Goal: Information Seeking & Learning: Learn about a topic

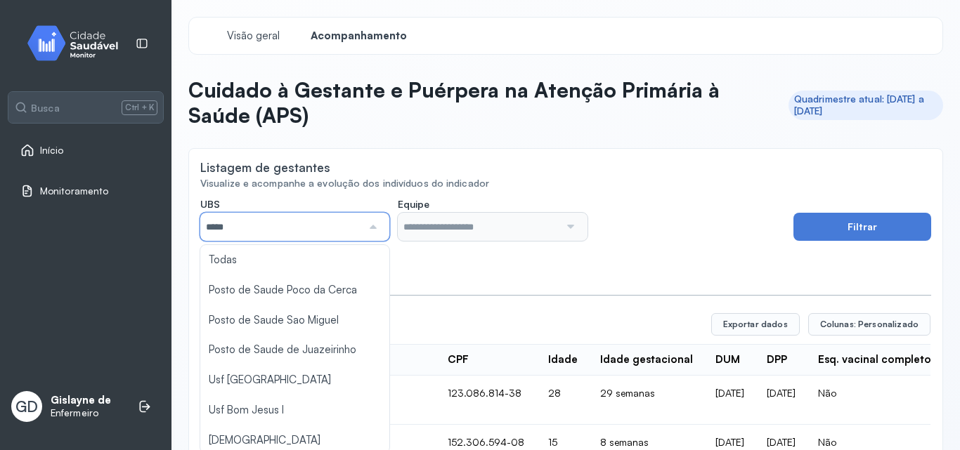
click at [254, 229] on input "*****" at bounding box center [281, 227] width 162 height 28
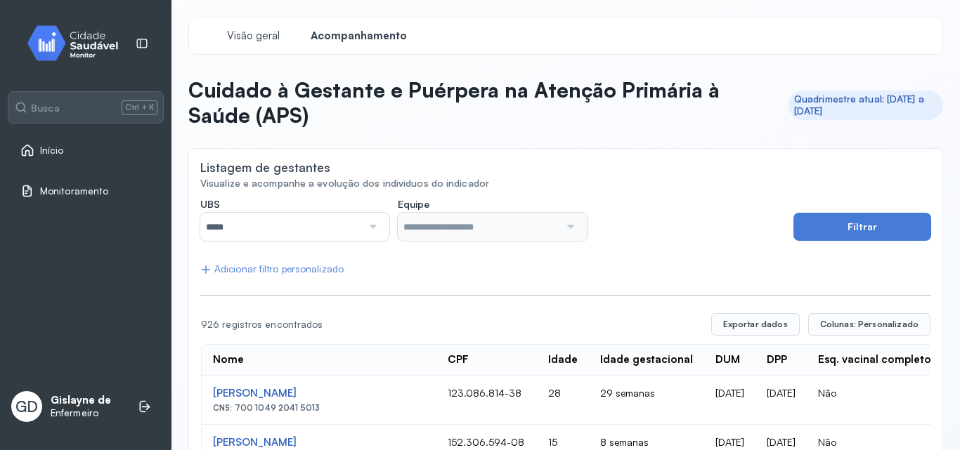
click at [369, 226] on div at bounding box center [371, 227] width 19 height 28
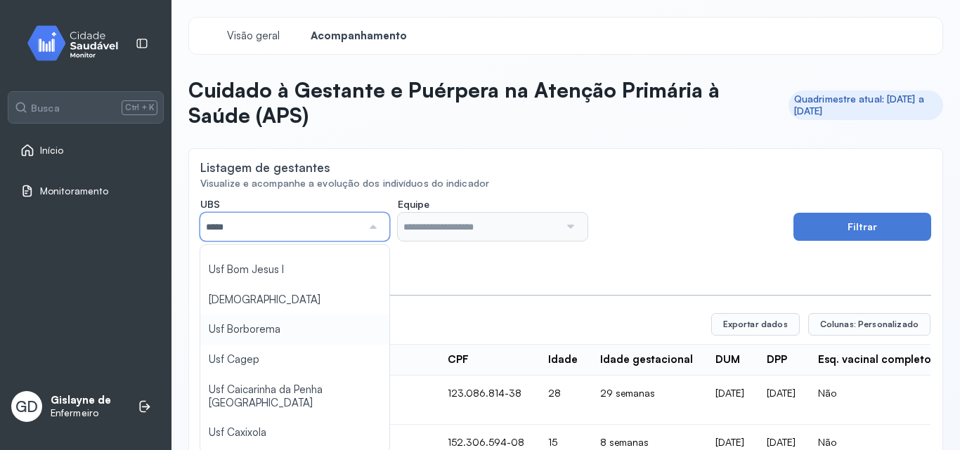
scroll to position [211, 0]
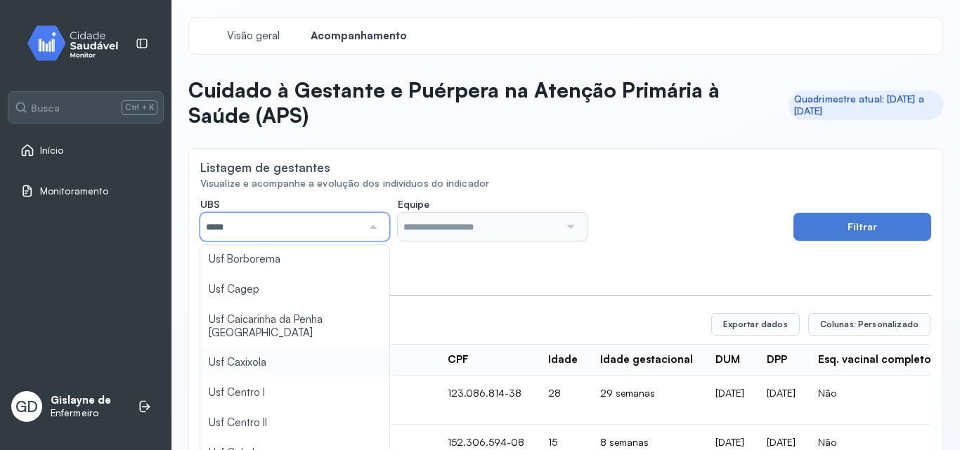
type input "*****"
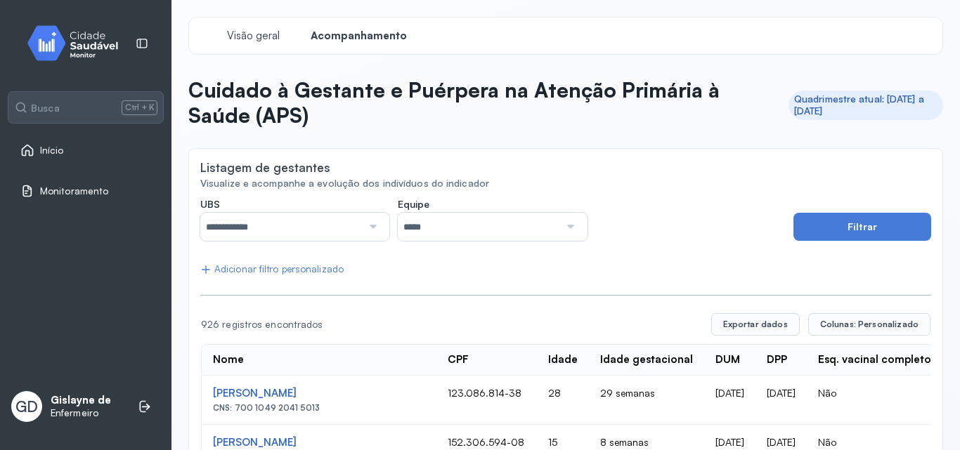
click at [537, 230] on input "*****" at bounding box center [479, 227] width 162 height 28
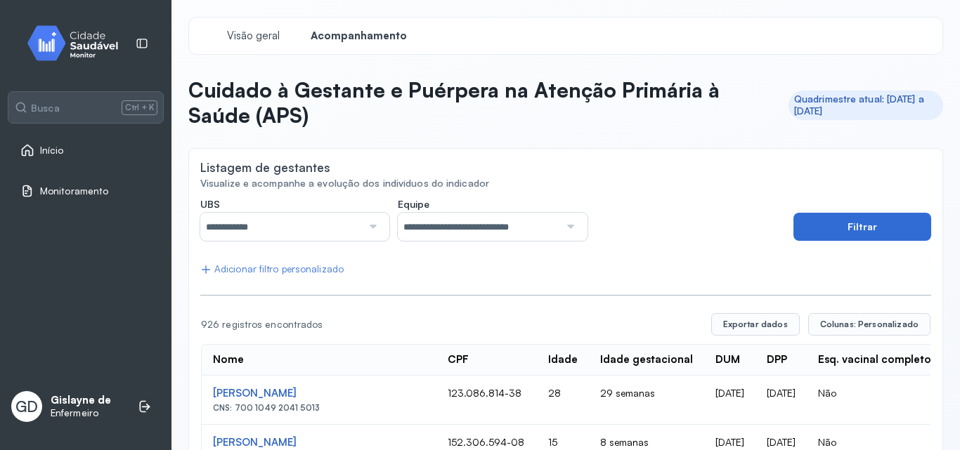
click at [858, 231] on button "Filtrar" at bounding box center [862, 227] width 138 height 28
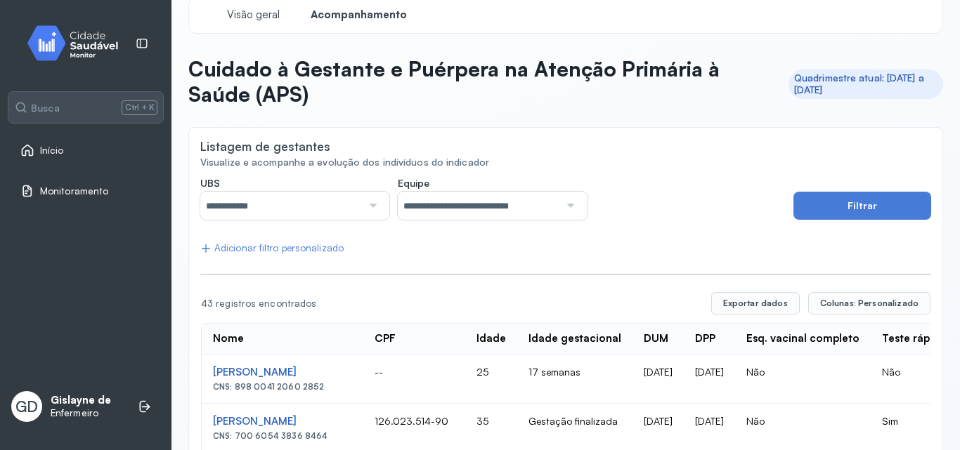
scroll to position [0, 0]
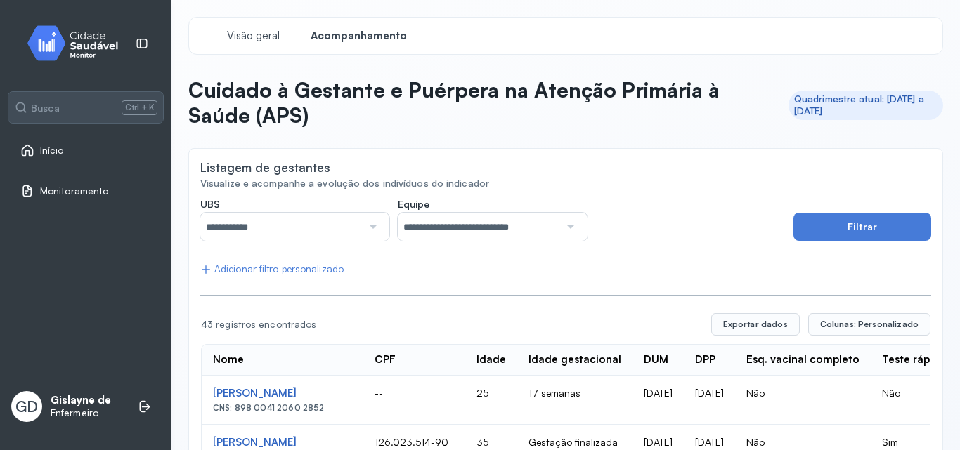
click at [318, 269] on div "Adicionar filtro personalizado" at bounding box center [271, 269] width 143 height 12
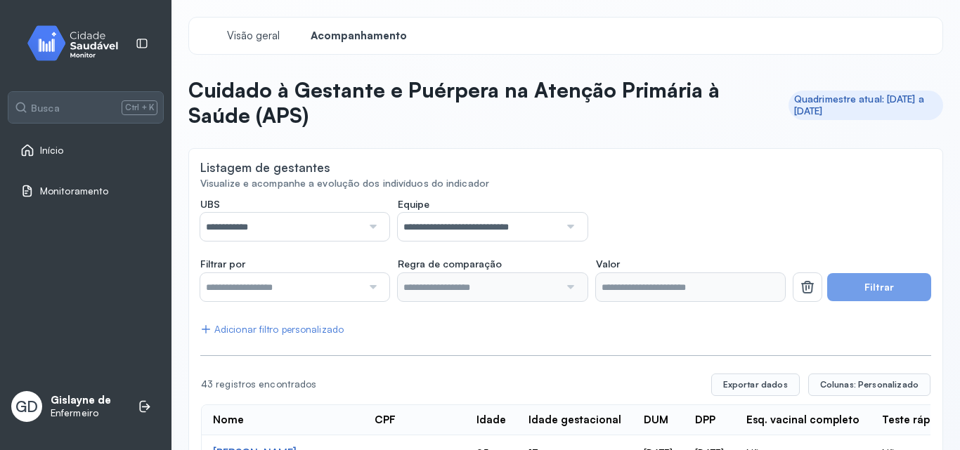
click at [317, 285] on input "text" at bounding box center [281, 287] width 162 height 28
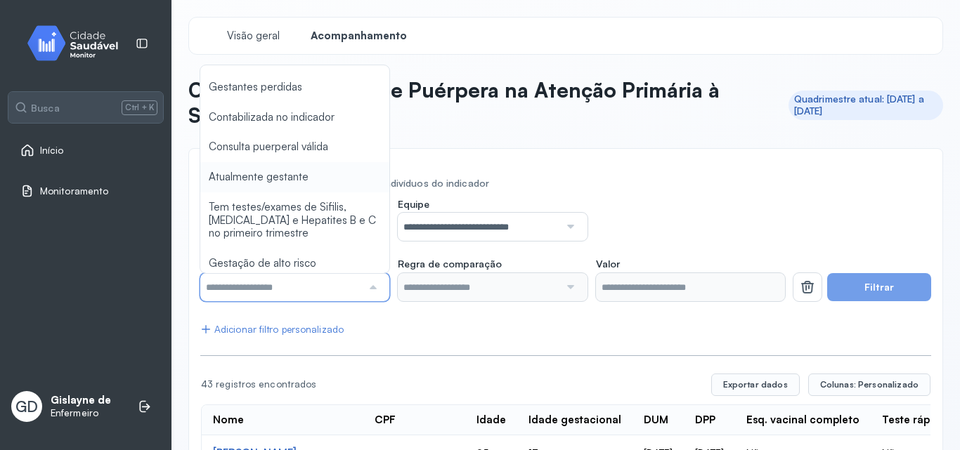
scroll to position [913, 0]
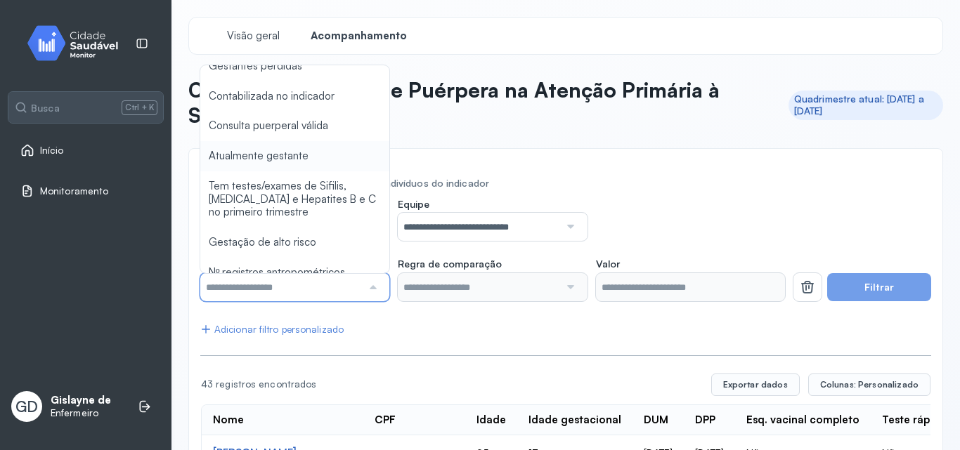
type input "*******"
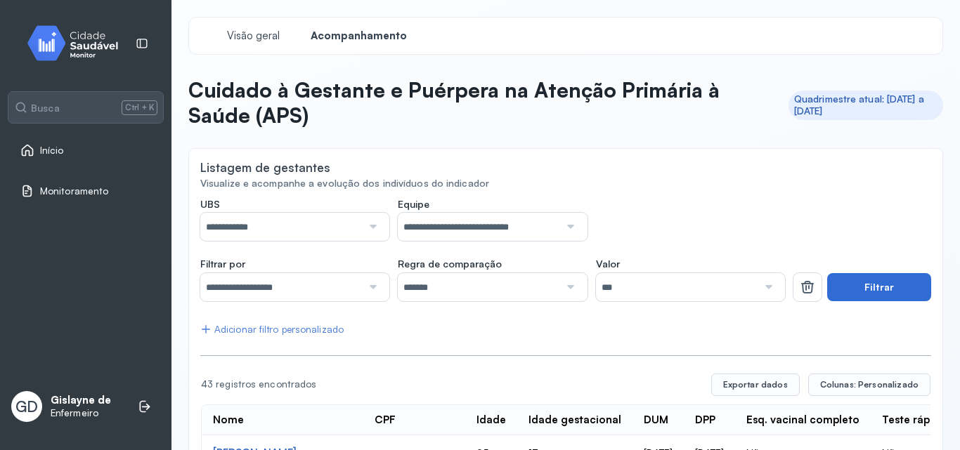
click at [843, 288] on button "Filtrar" at bounding box center [879, 287] width 104 height 28
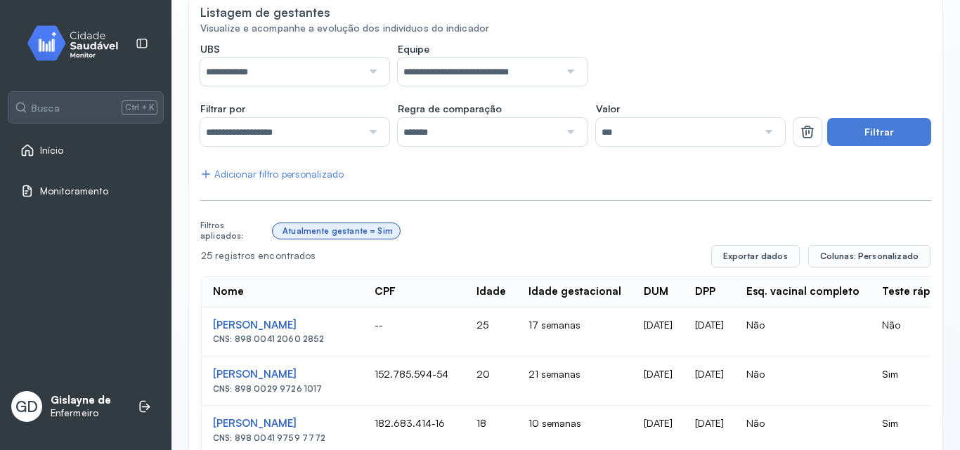
scroll to position [296, 0]
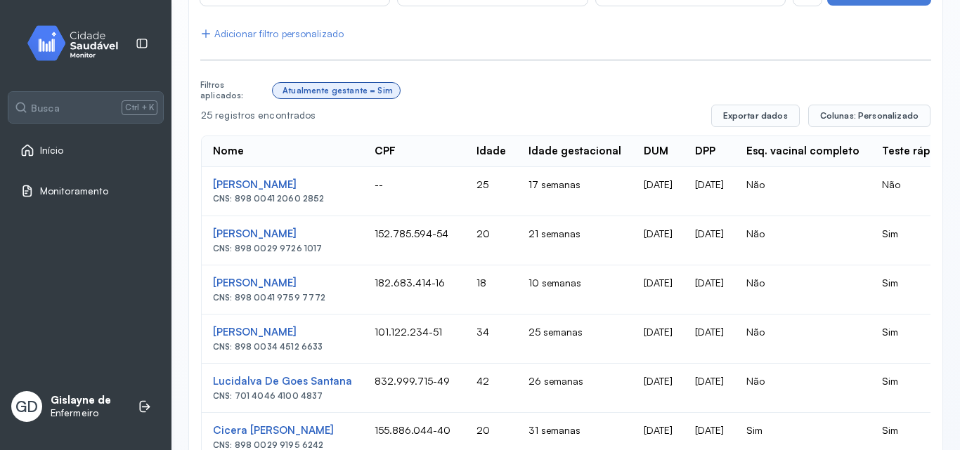
click at [233, 151] on div "Nome" at bounding box center [228, 151] width 31 height 13
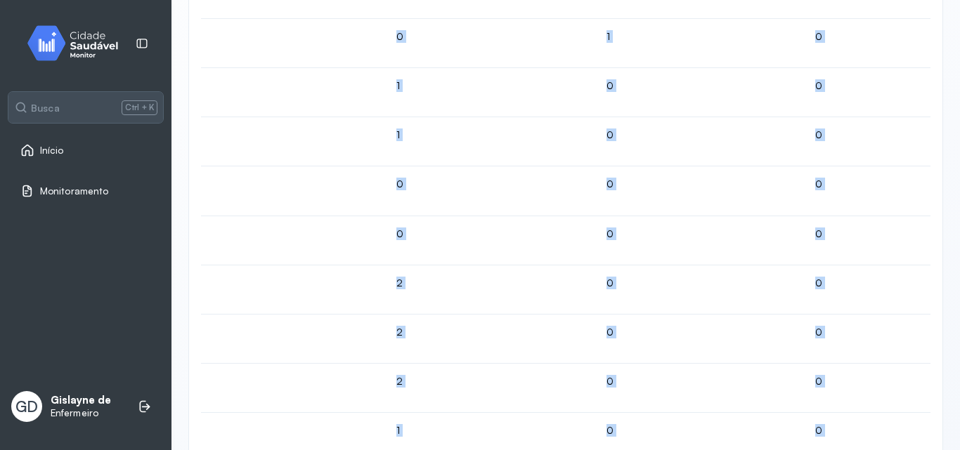
scroll to position [0, 0]
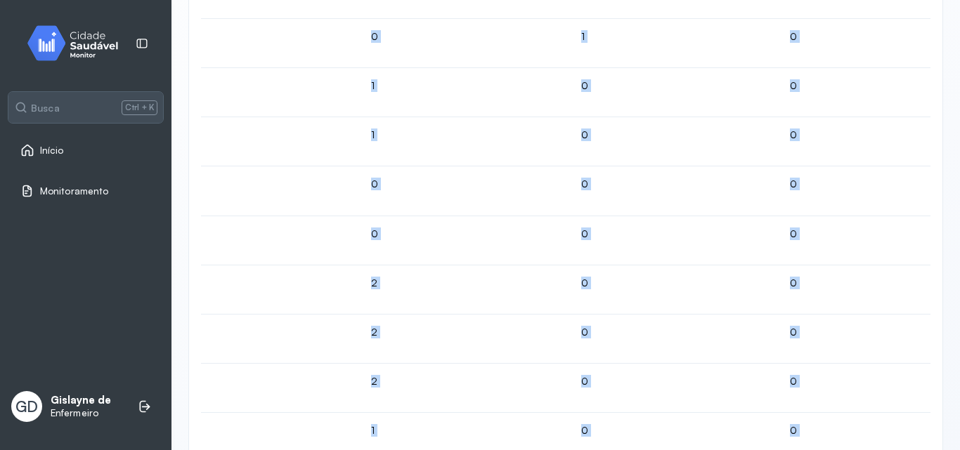
copy div "Lore IPS Dolor Sitam consectetur ADI ELI Sed. doeiusm temporin Utlab etdolo mag…"
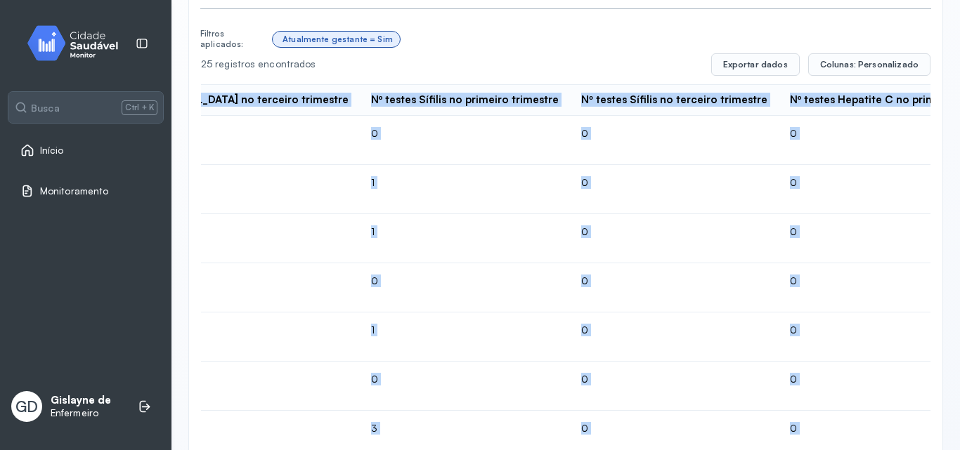
scroll to position [351, 0]
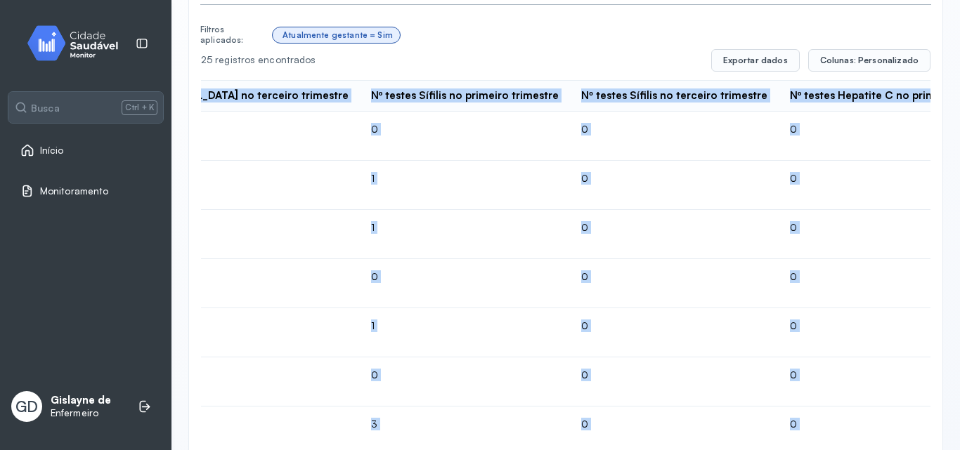
click at [581, 95] on div "Nº testes Sífilis no terceiro trimestre" at bounding box center [673, 95] width 185 height 13
click at [778, 327] on td "0" at bounding box center [897, 332] width 238 height 49
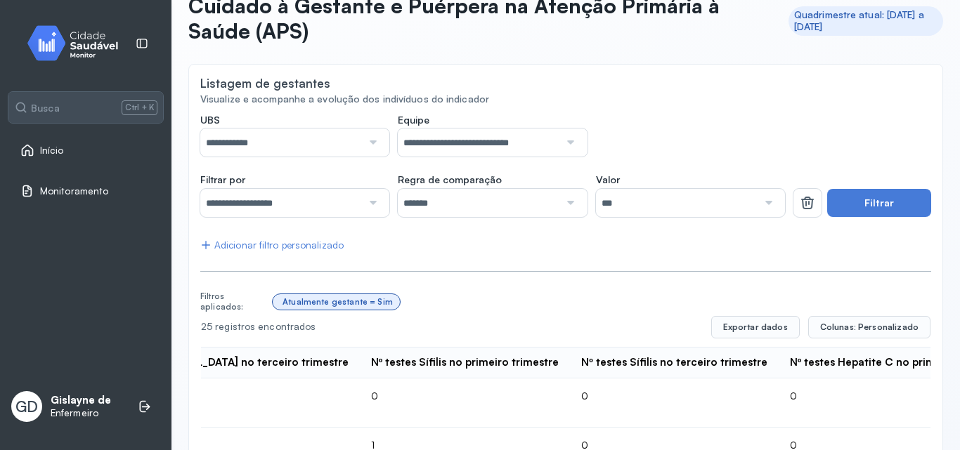
scroll to position [211, 0]
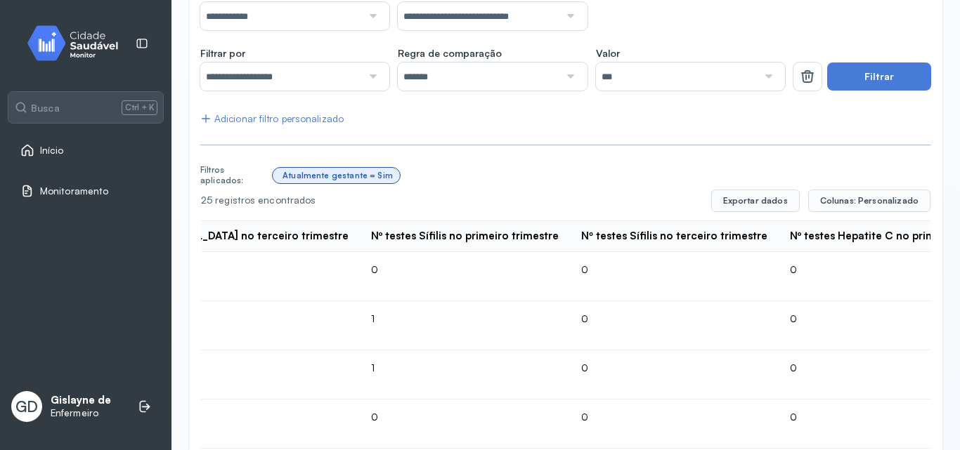
click at [581, 234] on div "Nº testes Sífilis no terceiro trimestre" at bounding box center [673, 236] width 185 height 13
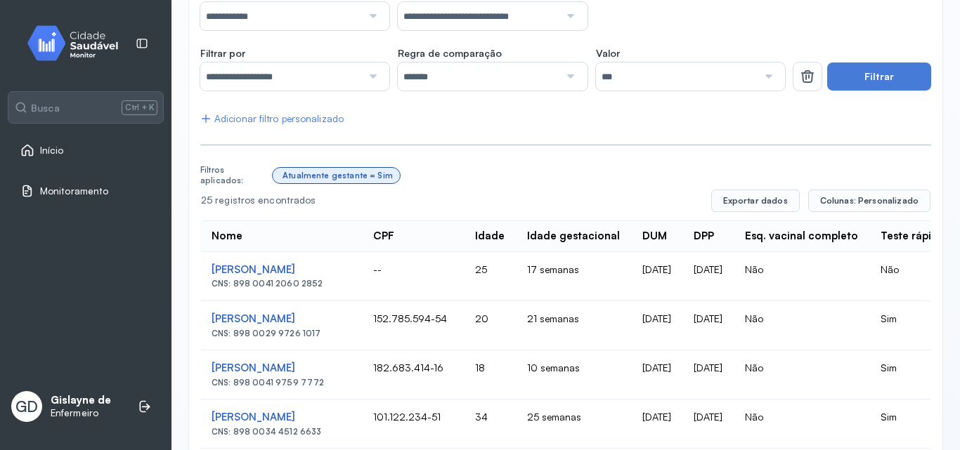
scroll to position [0, 0]
click at [230, 235] on div "Nome" at bounding box center [228, 236] width 31 height 13
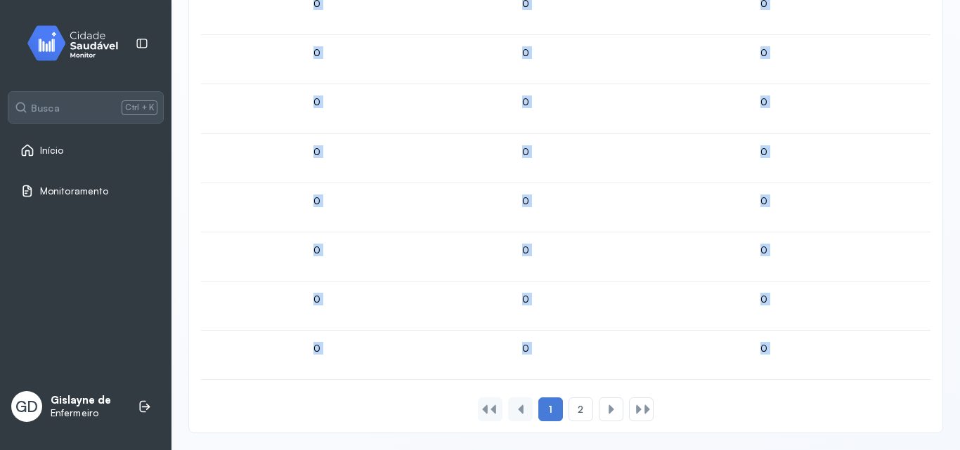
scroll to position [0, 3703]
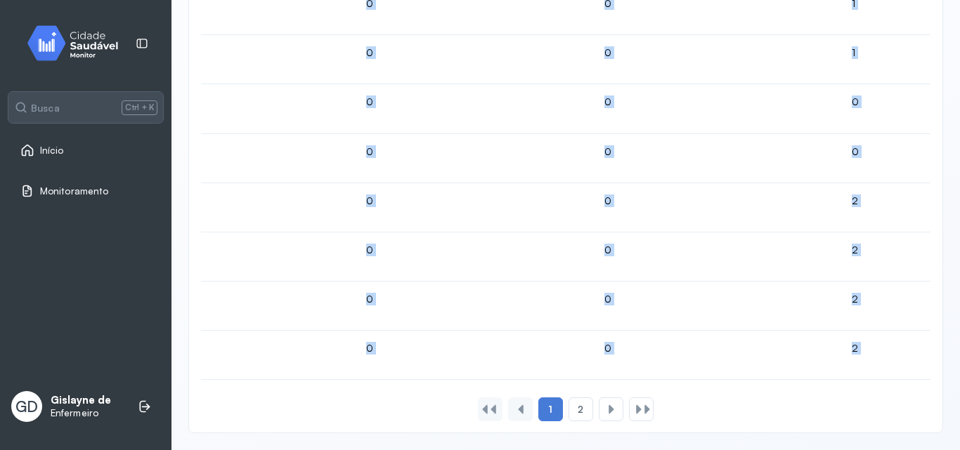
drag, startPoint x: 209, startPoint y: 221, endPoint x: 959, endPoint y: 421, distance: 775.6
click at [959, 421] on div "**********" at bounding box center [565, 225] width 788 height 450
copy div "Lore IPS Dolor Sitam consectetur ADI ELI Sed. doeiusm temporin Utlab etdolo mag…"
click at [606, 413] on div at bounding box center [611, 409] width 11 height 11
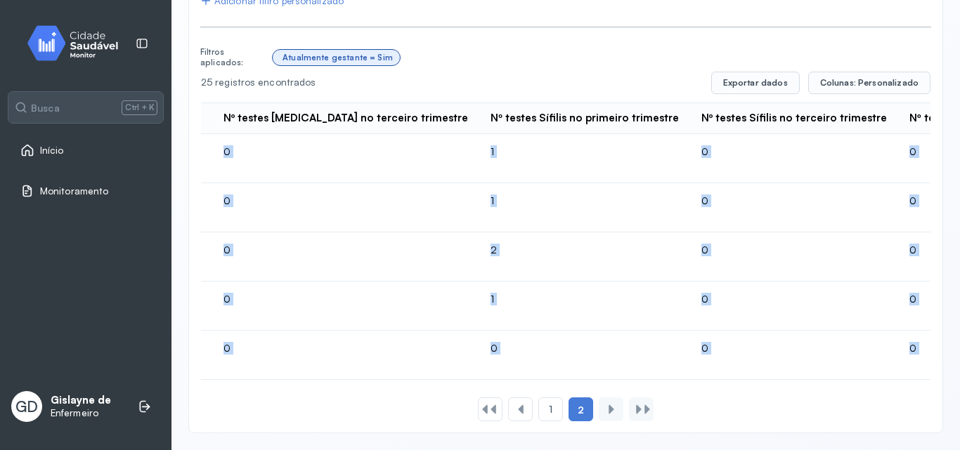
scroll to position [0, 3674]
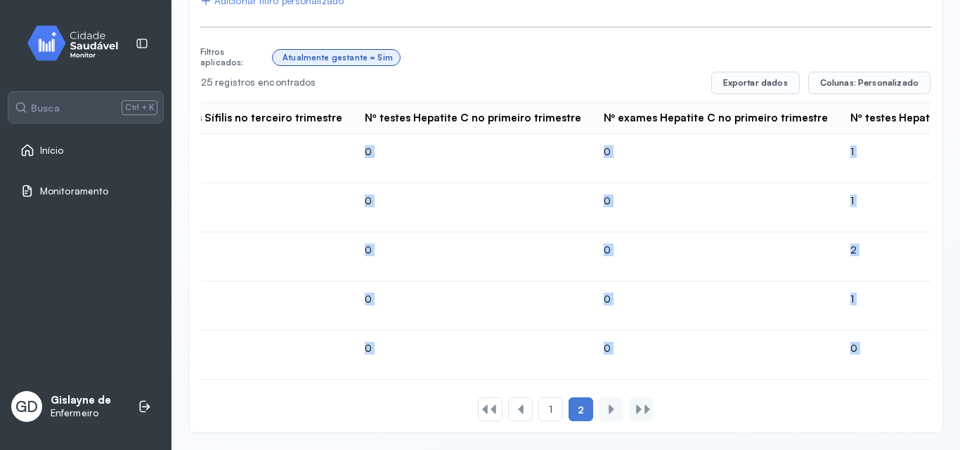
drag, startPoint x: 204, startPoint y: 137, endPoint x: 870, endPoint y: 332, distance: 694.0
copy tbody "Lor Ipsumdo Sitame Co Adipi ELI: 910 8884 5134 7285 174.564.320-65 62 41 seddoe…"
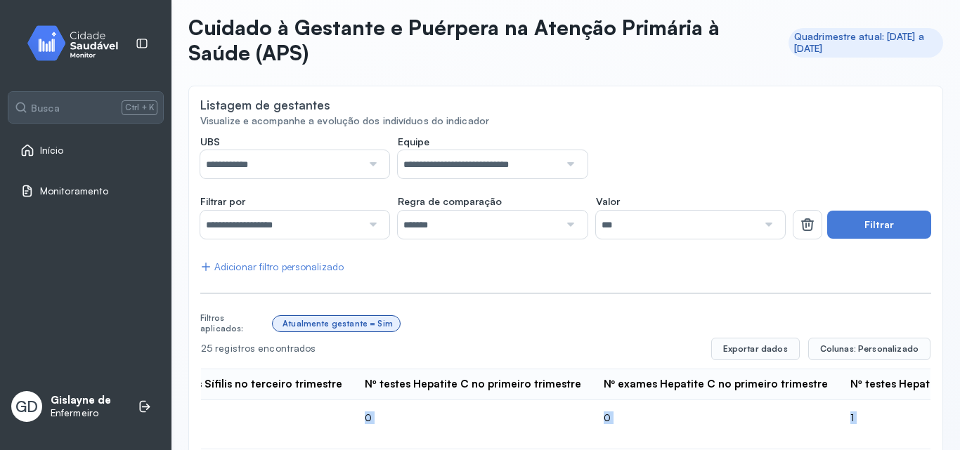
scroll to position [58, 0]
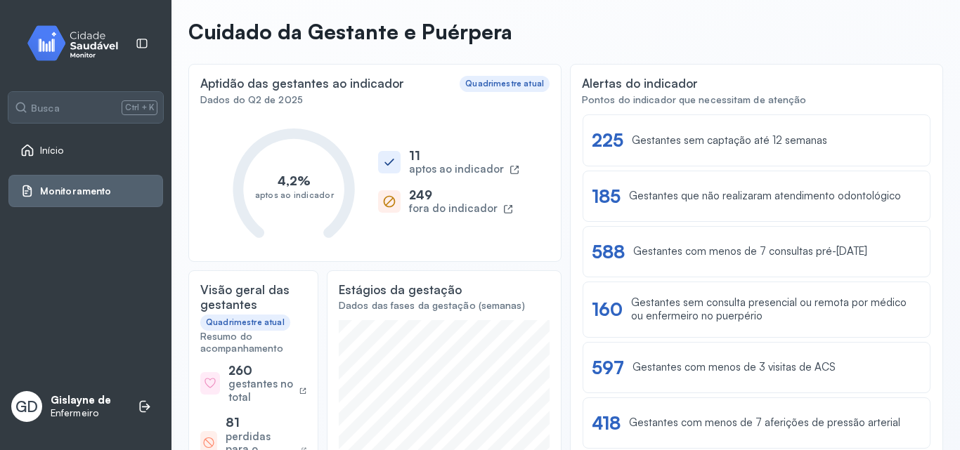
click at [73, 145] on link "Início" at bounding box center [85, 150] width 131 height 14
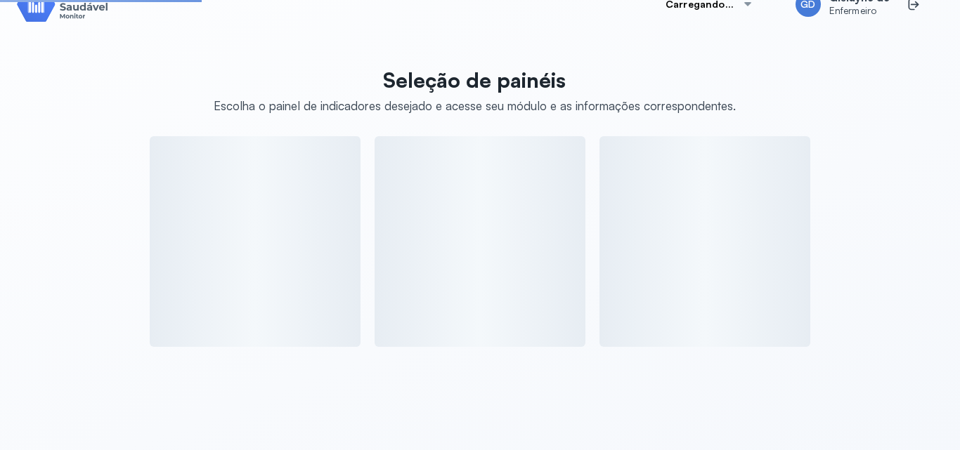
scroll to position [58, 0]
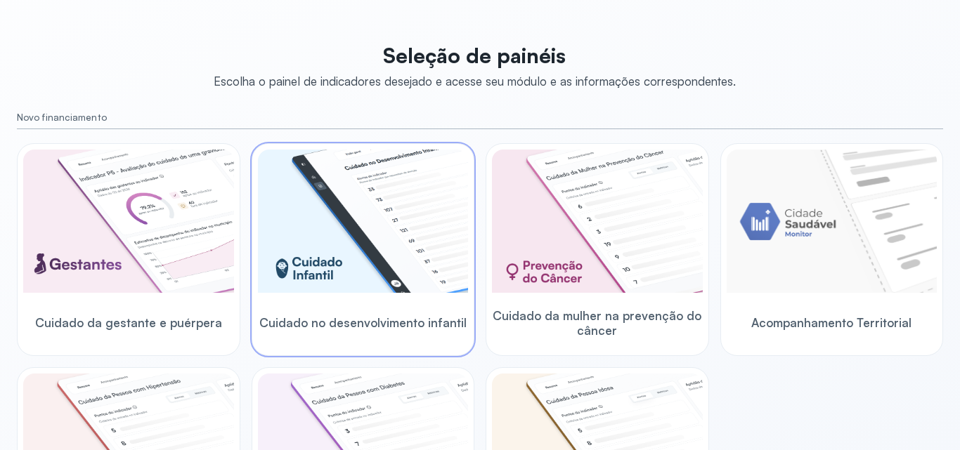
click at [282, 226] on img at bounding box center [363, 221] width 211 height 143
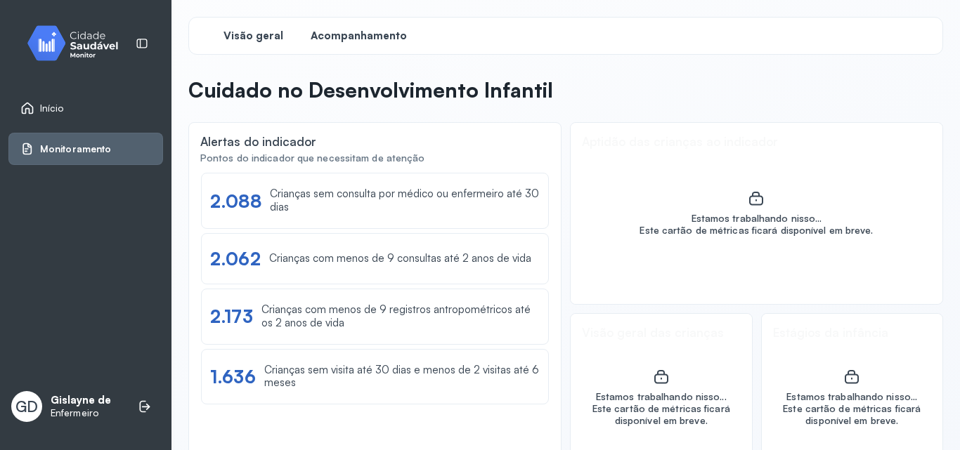
click at [329, 31] on span "Acompanhamento" at bounding box center [358, 36] width 96 height 13
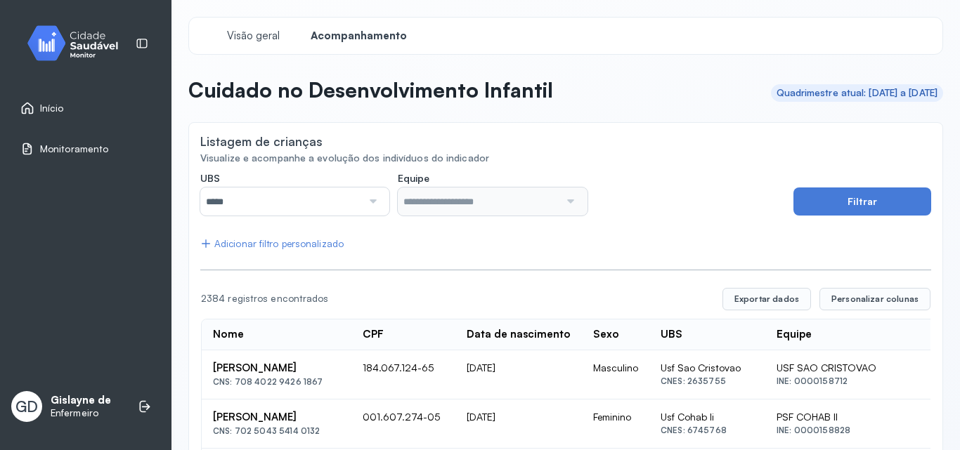
click at [373, 200] on div at bounding box center [371, 202] width 19 height 28
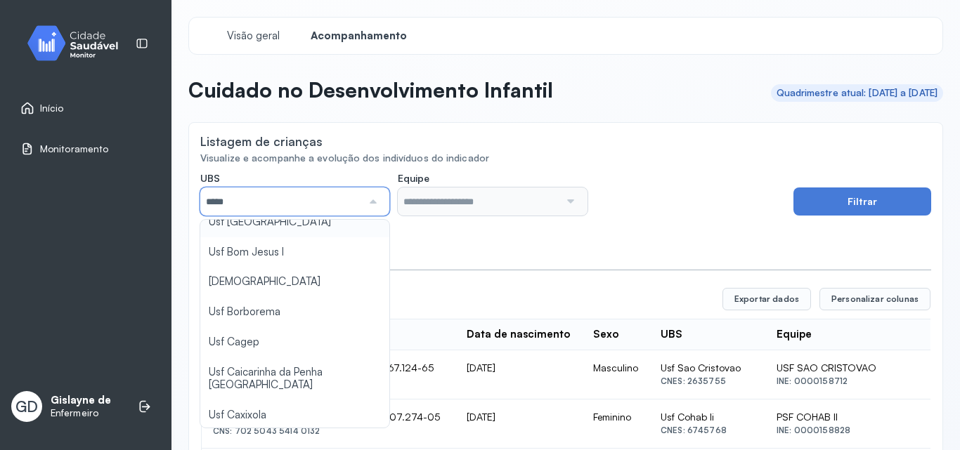
scroll to position [140, 0]
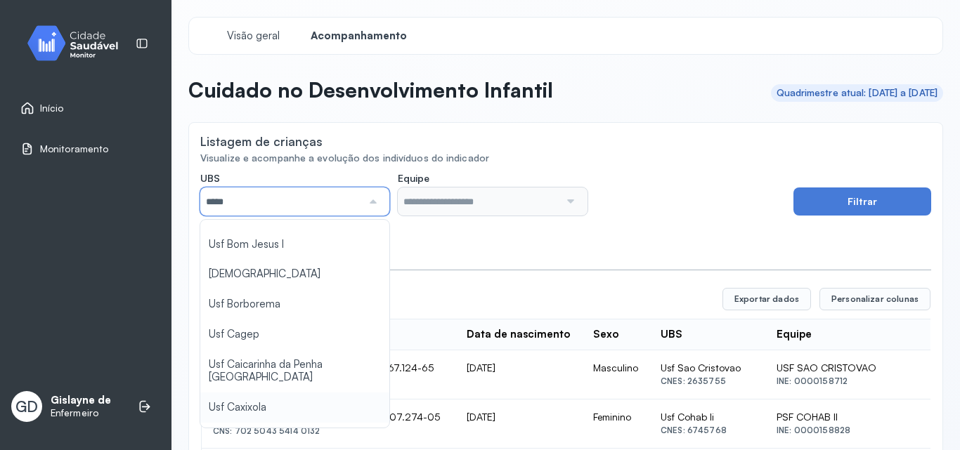
type input "*****"
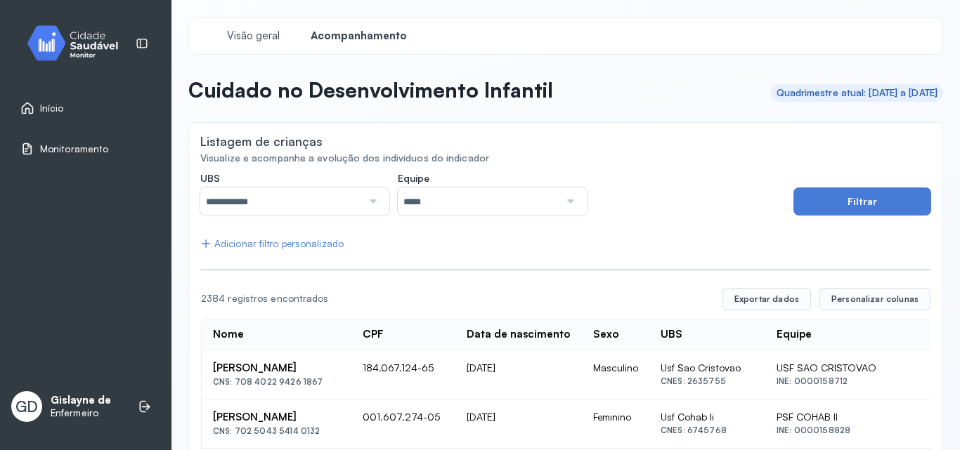
click at [559, 204] on div at bounding box center [568, 202] width 19 height 28
click at [829, 201] on button "Filtrar" at bounding box center [862, 202] width 138 height 28
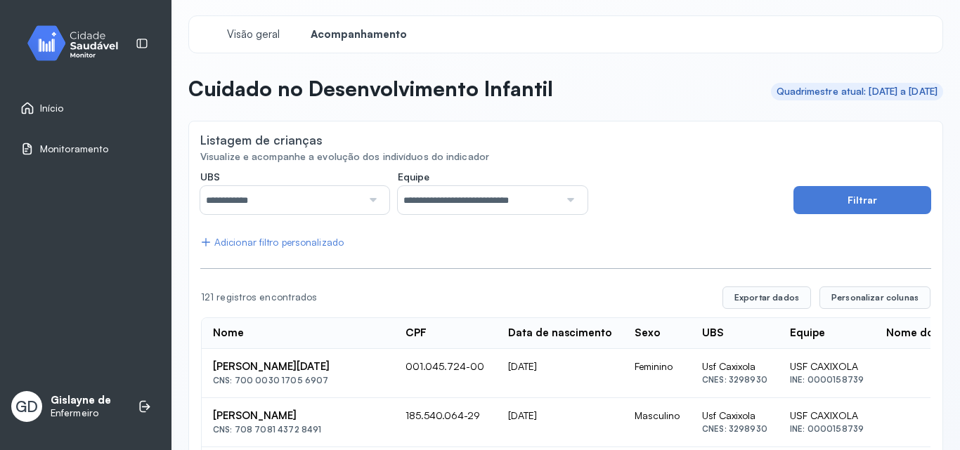
scroll to position [0, 0]
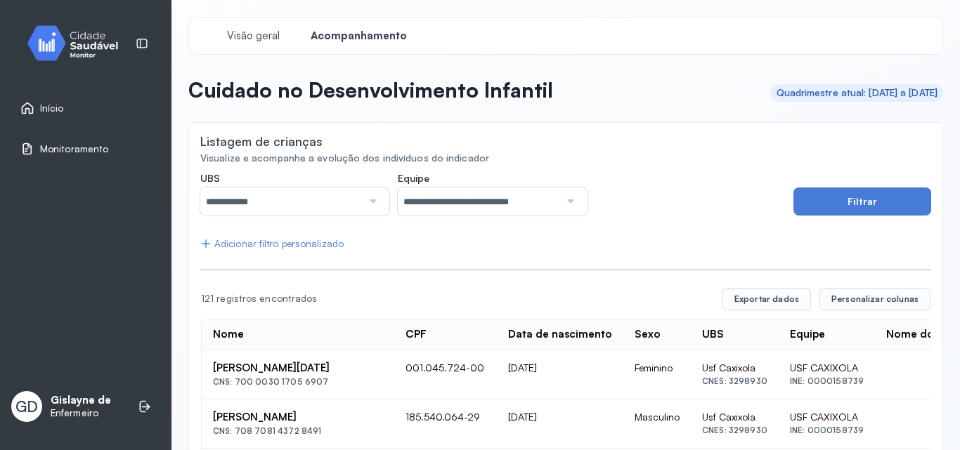
click at [38, 106] on div "Início" at bounding box center [42, 108] width 44 height 14
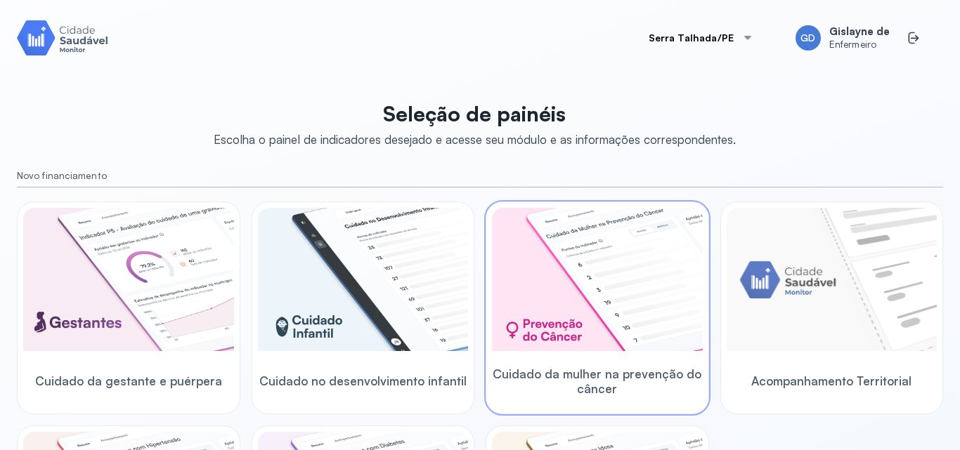
click at [524, 289] on img at bounding box center [597, 279] width 211 height 143
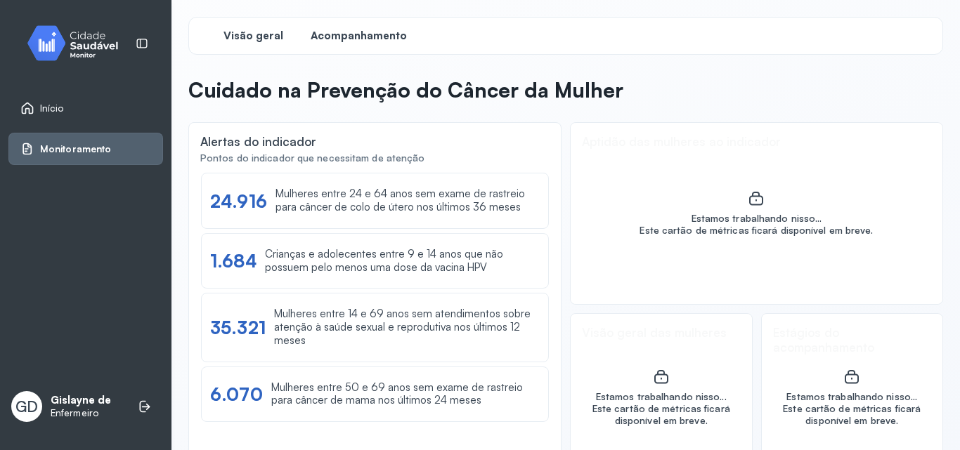
click at [353, 35] on span "Acompanhamento" at bounding box center [358, 36] width 96 height 13
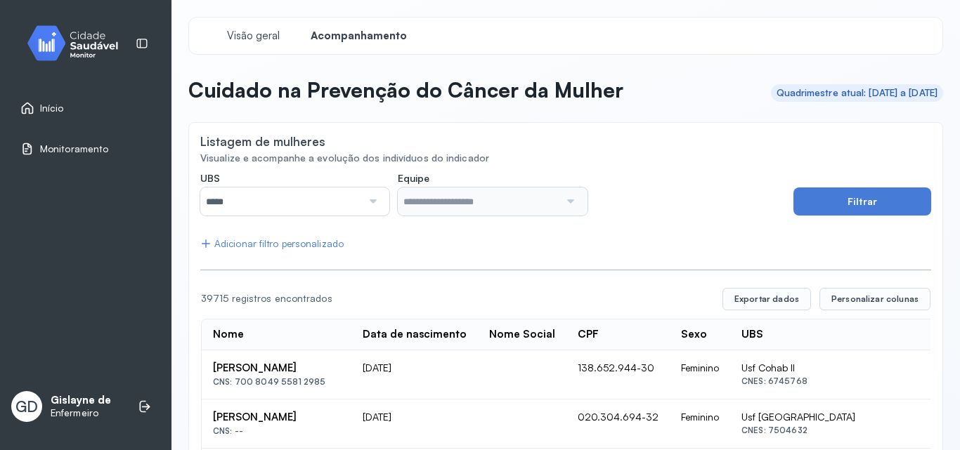
click at [362, 198] on div at bounding box center [371, 202] width 19 height 28
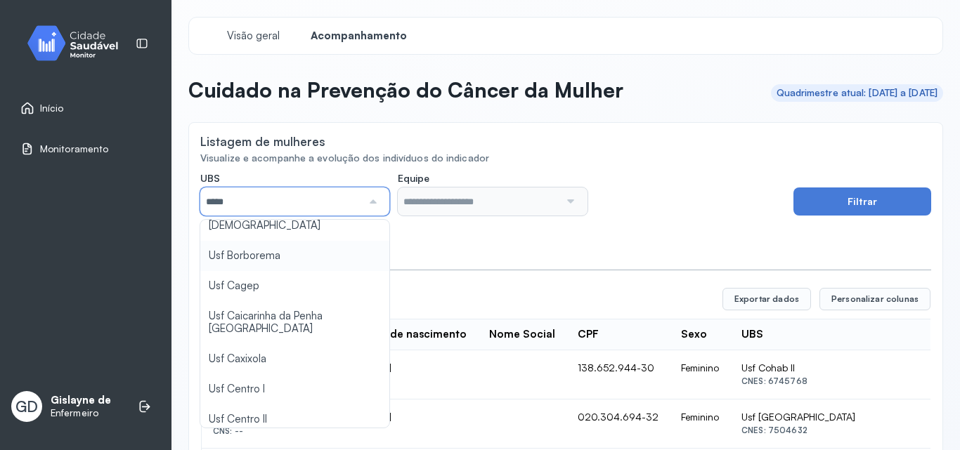
scroll to position [211, 0]
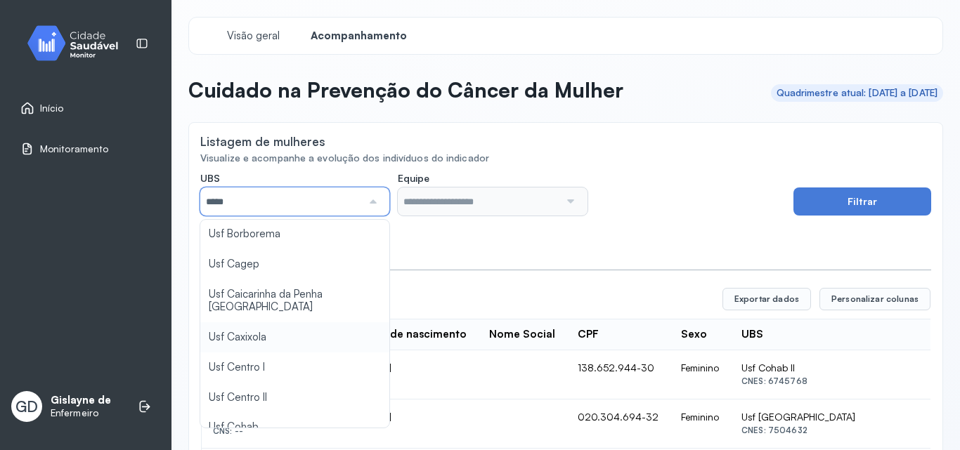
type input "*****"
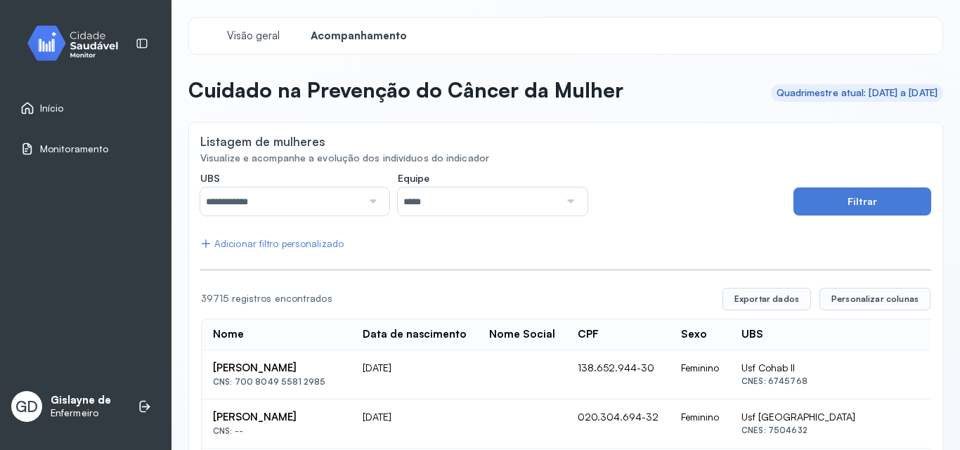
click at [521, 197] on input "*****" at bounding box center [479, 202] width 162 height 28
click at [842, 204] on button "Filtrar" at bounding box center [862, 202] width 138 height 28
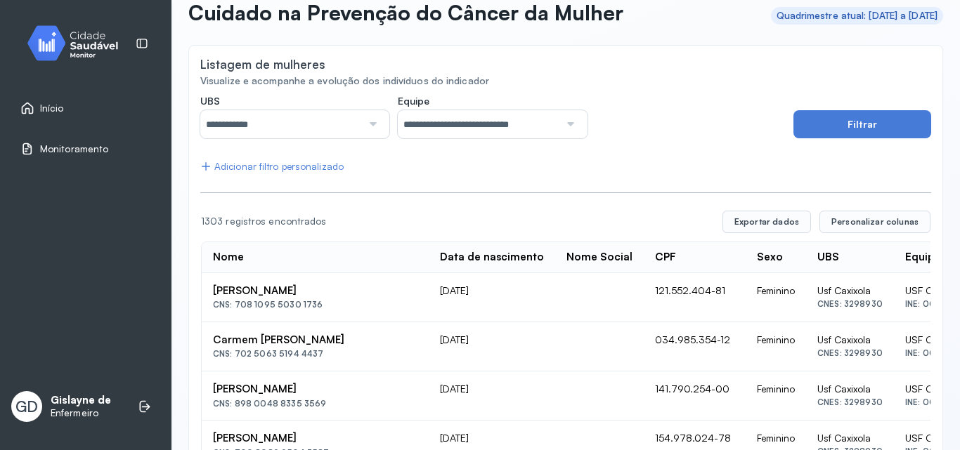
scroll to position [0, 0]
